Goal: Find contact information: Find contact information

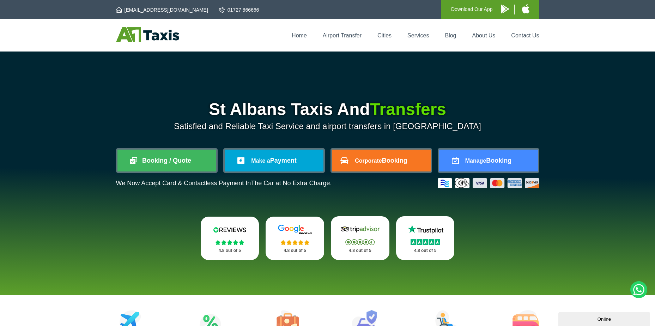
click at [528, 32] on li "Contact Us" at bounding box center [521, 35] width 35 height 7
click at [529, 40] on div "Home Airport Transfer Cities Services Blog About Us Contact Us" at bounding box center [327, 35] width 423 height 16
click at [523, 30] on div "Home Airport Transfer Cities Services Blog About Us Contact Us" at bounding box center [327, 35] width 423 height 16
click at [523, 33] on link "Contact Us" at bounding box center [525, 35] width 28 height 6
